Goal: Information Seeking & Learning: Learn about a topic

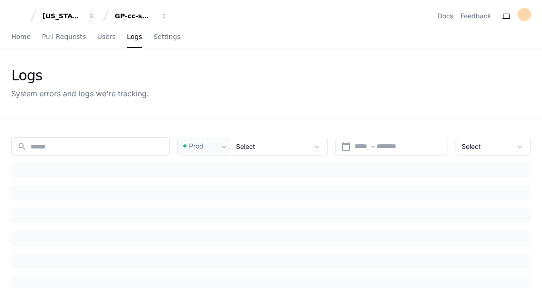
type input "****"
click at [22, 38] on span "Home" at bounding box center [20, 37] width 19 height 6
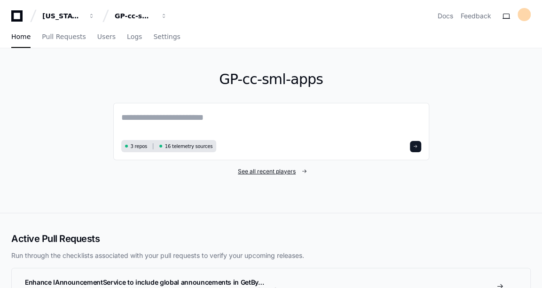
click at [285, 168] on span "See all recent players" at bounding box center [267, 172] width 58 height 8
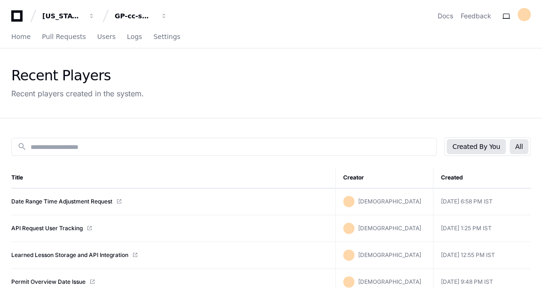
click at [517, 148] on button "All" at bounding box center [518, 146] width 19 height 15
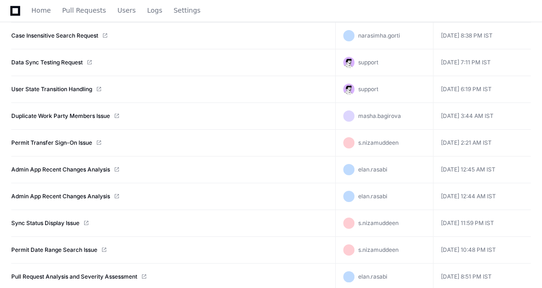
scroll to position [274, 0]
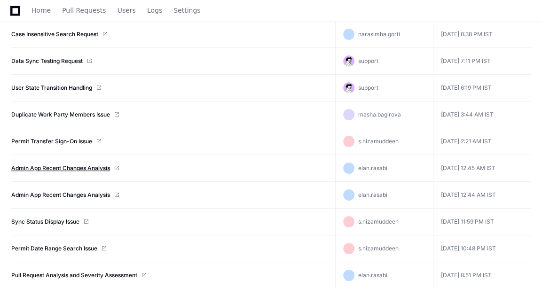
click at [99, 165] on link "Admin App Recent Changes Analysis" at bounding box center [60, 168] width 99 height 8
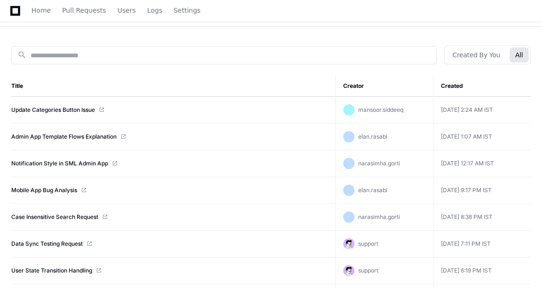
scroll to position [92, 0]
click at [84, 130] on td "Admin App Template Flows Explanation" at bounding box center [173, 136] width 324 height 27
click at [81, 133] on link "Admin App Template Flows Explanation" at bounding box center [63, 136] width 105 height 8
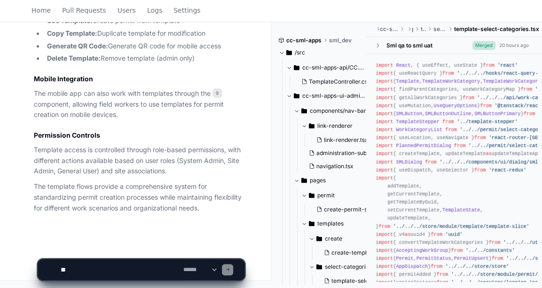
scroll to position [2219, 0]
